Goal: Check status

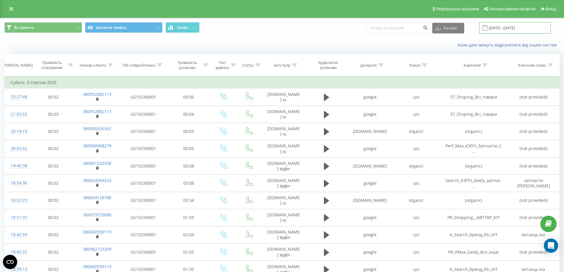
click at [516, 27] on input "[DATE] - [DATE]" at bounding box center [515, 28] width 72 height 12
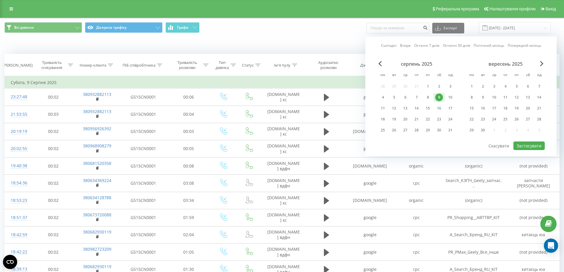
click at [391, 45] on link "Сьогодні" at bounding box center [388, 46] width 15 height 6
click at [525, 144] on button "Застосувати" at bounding box center [528, 145] width 31 height 9
type input "[DATE] - [DATE]"
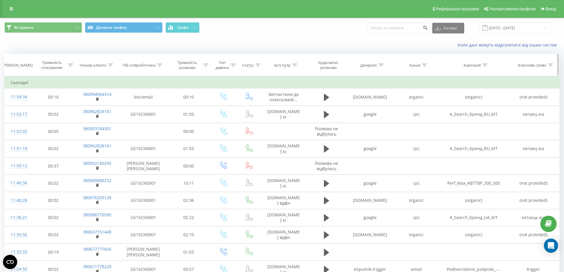
click at [160, 65] on icon at bounding box center [159, 65] width 5 height 3
click at [146, 48] on div "Коли дані можуть відрізнятися вiд інших систем" at bounding box center [281, 45] width 563 height 14
click at [170, 80] on icon at bounding box center [171, 80] width 3 height 3
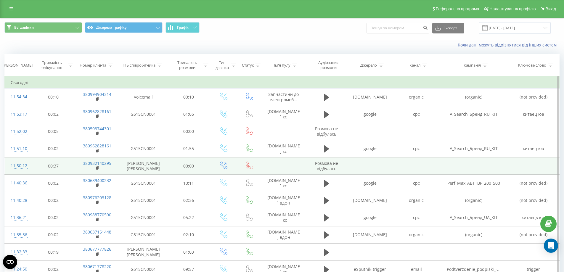
click at [154, 166] on td "[PERSON_NAME] [PERSON_NAME]" at bounding box center [143, 165] width 48 height 17
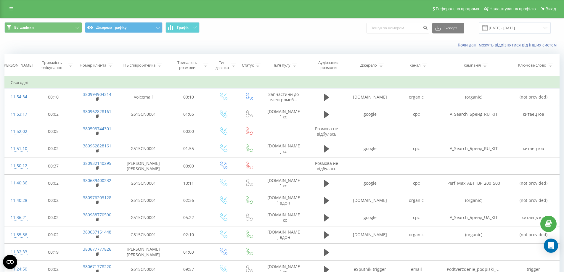
click at [295, 37] on div "Всі дзвінки Джерела трафіку Графік Експорт .csv .xls .xlsx [DATE] - [DATE]" at bounding box center [281, 28] width 563 height 20
click at [255, 34] on span "Всі дзвінки Джерела трафіку Графік" at bounding box center [140, 28] width 273 height 12
